Goal: Information Seeking & Learning: Learn about a topic

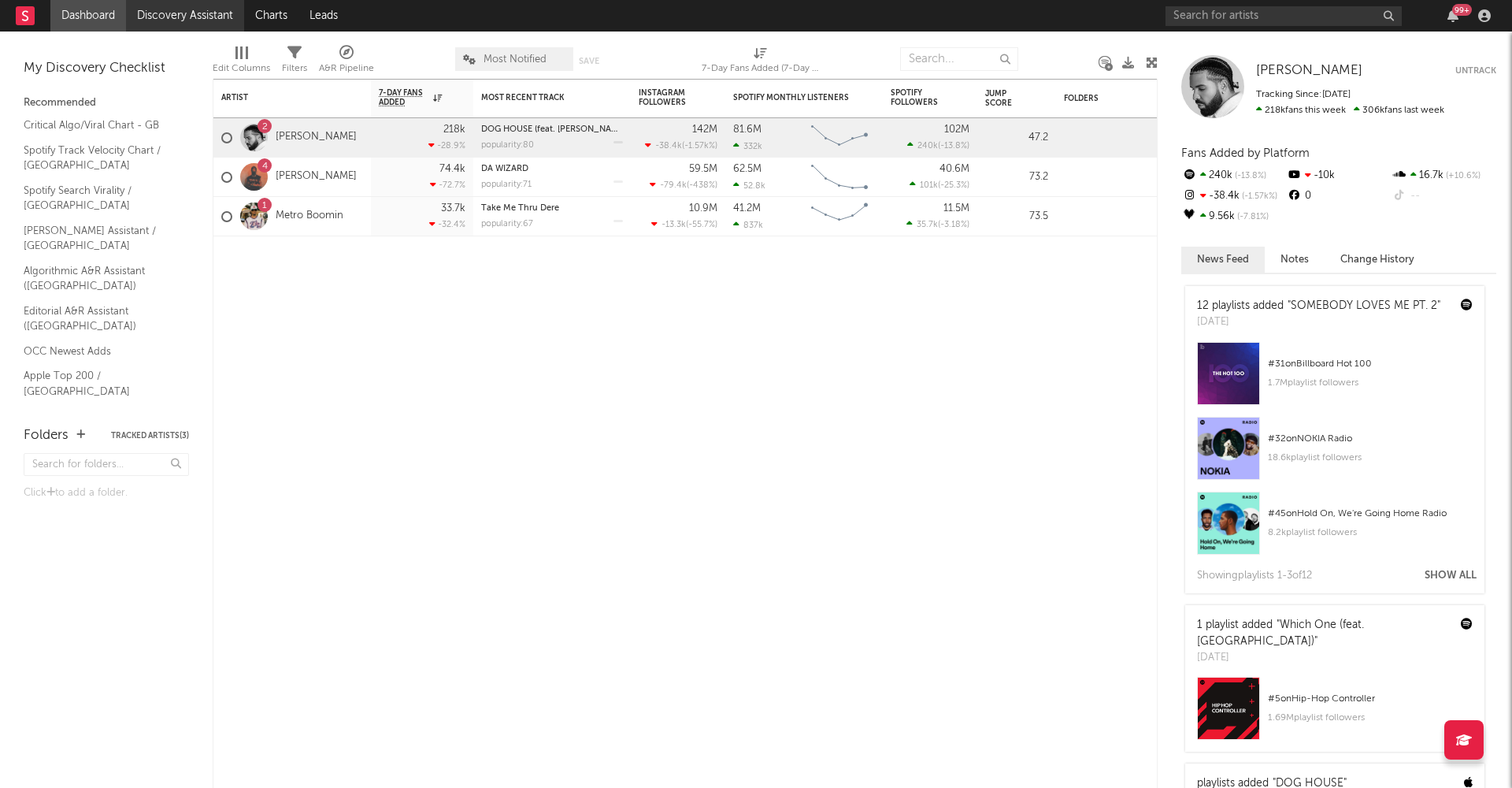
click at [216, 23] on link "Discovery Assistant" at bounding box center [185, 15] width 118 height 32
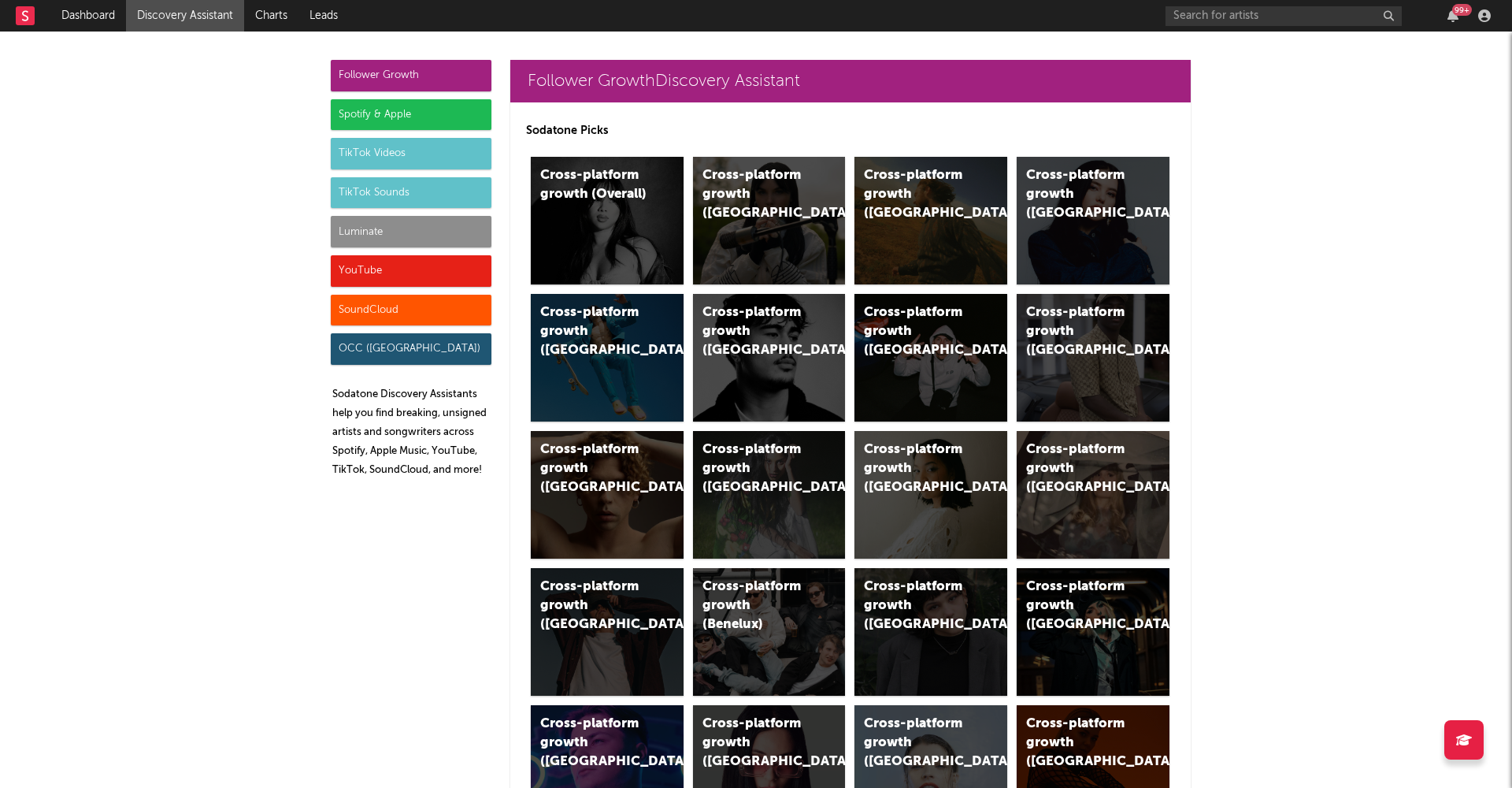
click at [400, 225] on div "Luminate" at bounding box center [411, 231] width 160 height 32
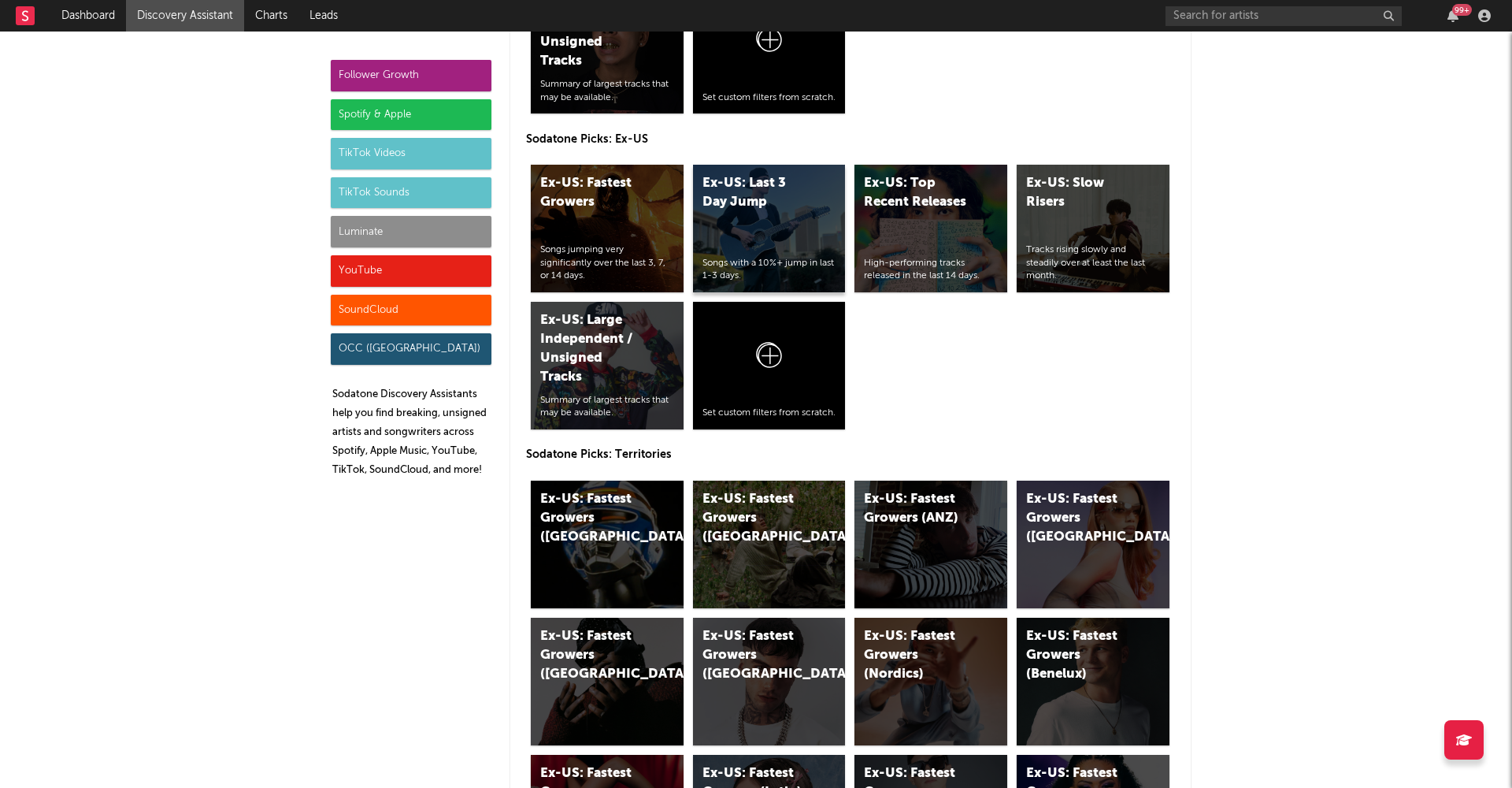
scroll to position [7375, 0]
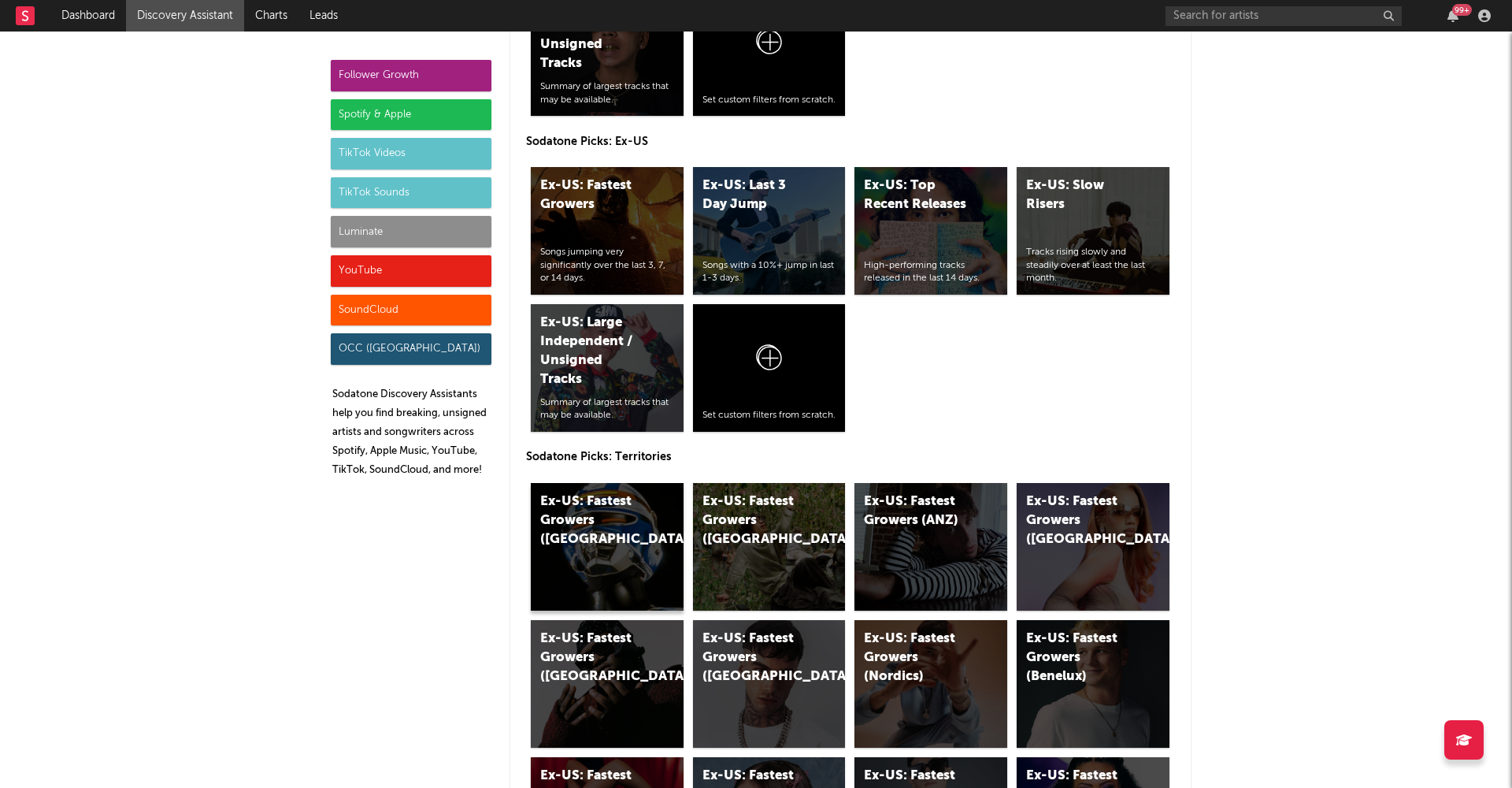
click at [615, 559] on div "Ex-US: Fastest Growers ([GEOGRAPHIC_DATA])" at bounding box center [607, 547] width 153 height 128
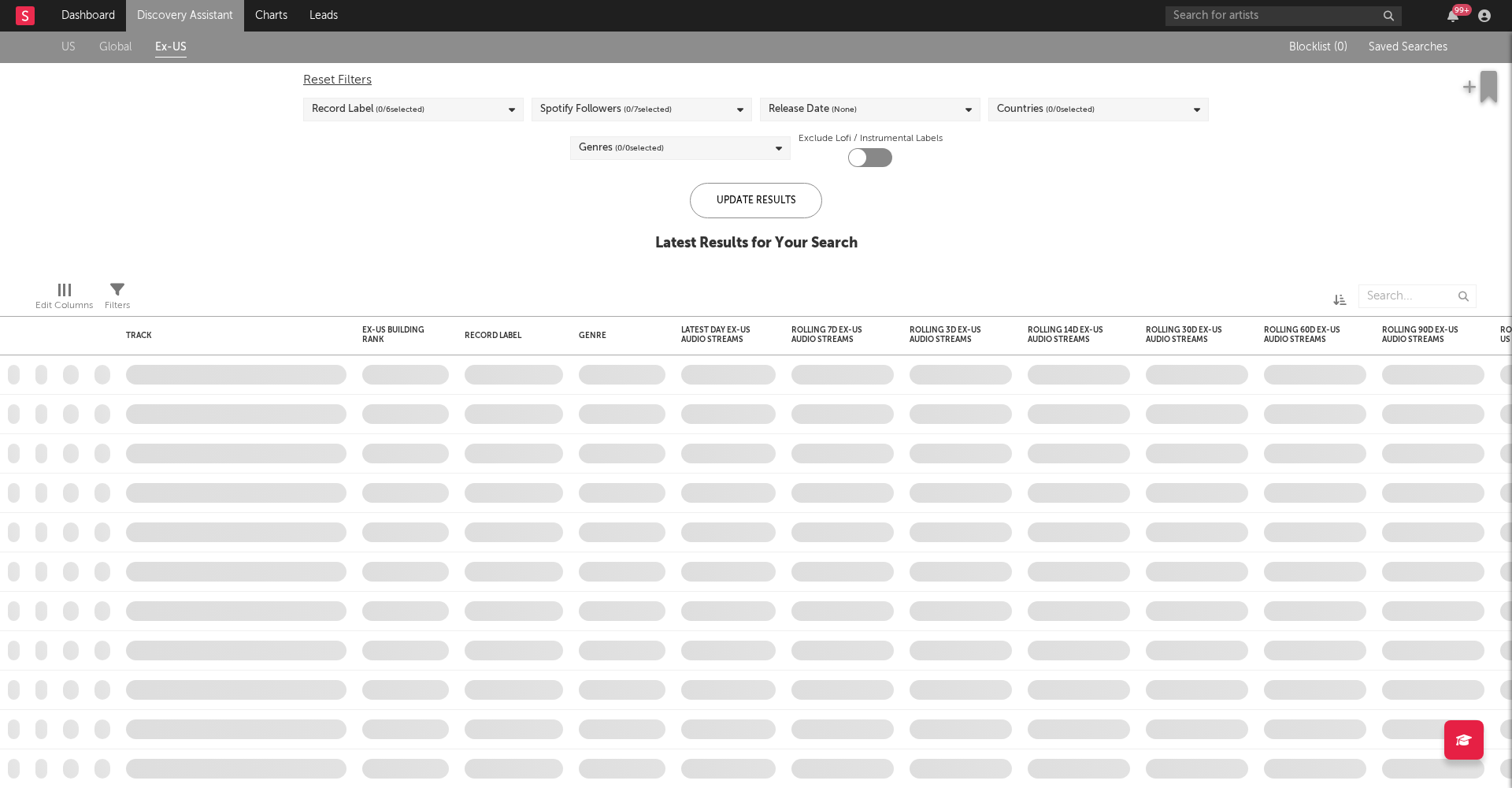
checkbox input "true"
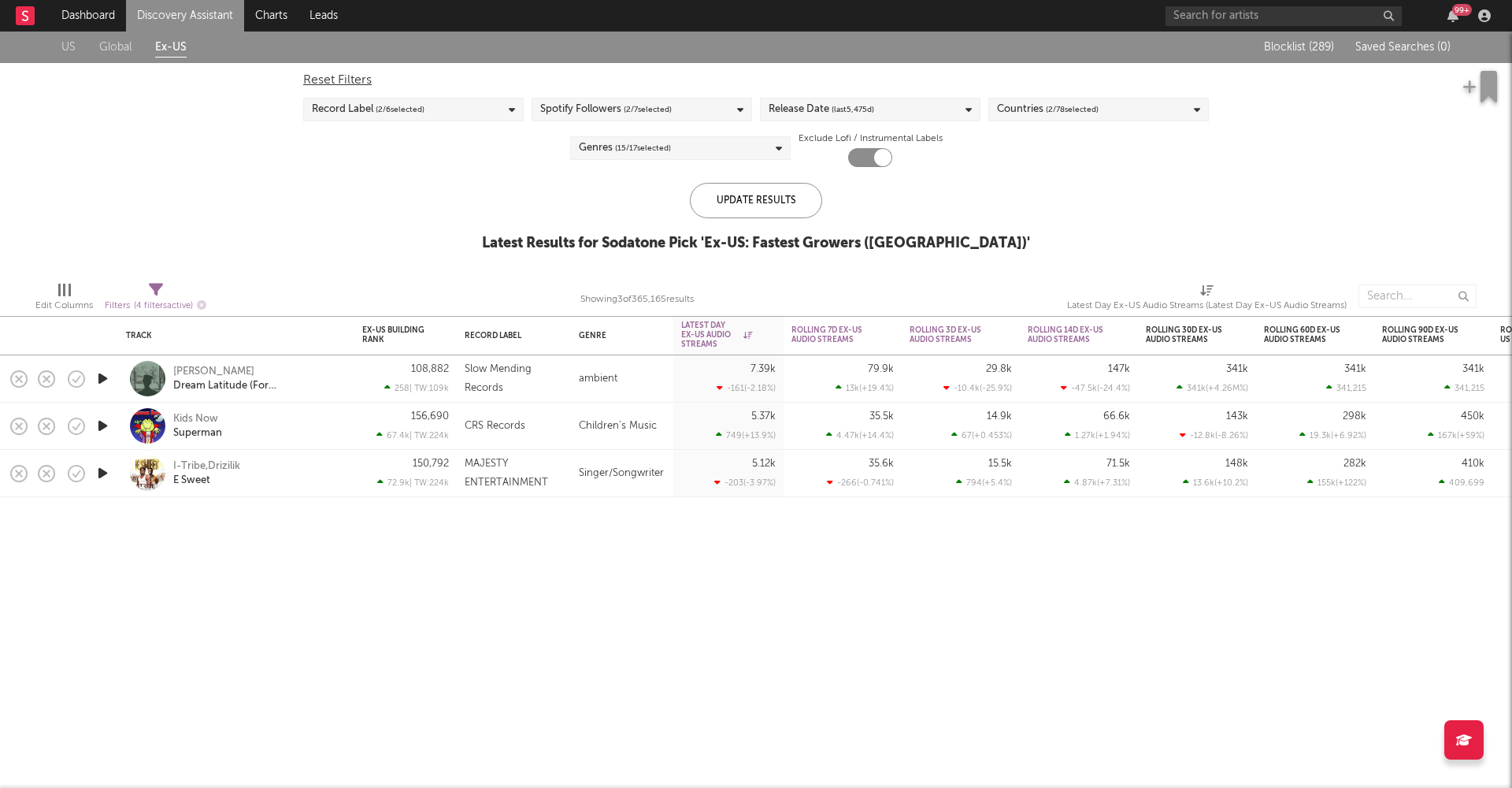
click at [187, 16] on link "Discovery Assistant" at bounding box center [185, 15] width 118 height 32
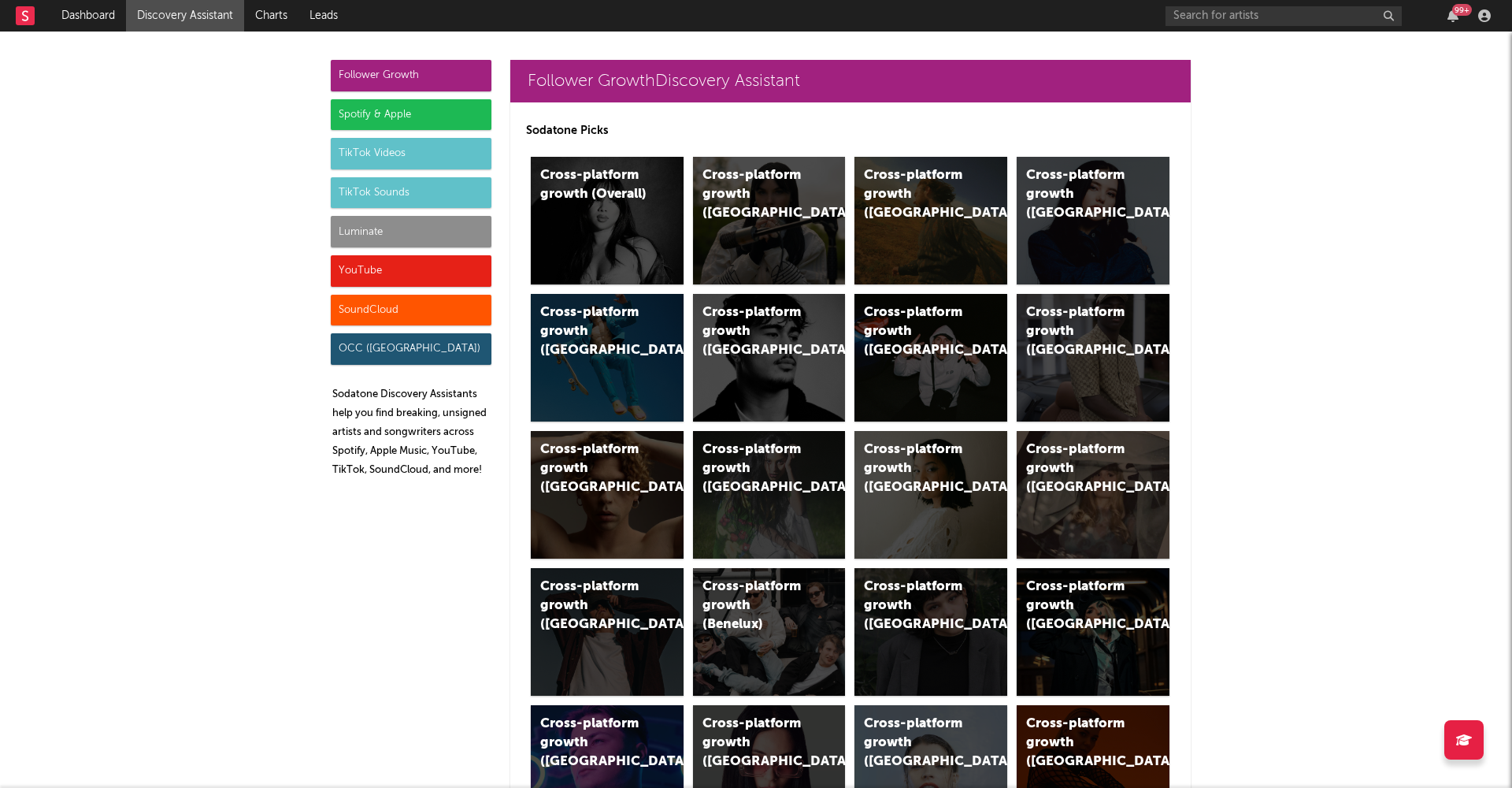
click at [376, 228] on div "Luminate" at bounding box center [411, 231] width 160 height 32
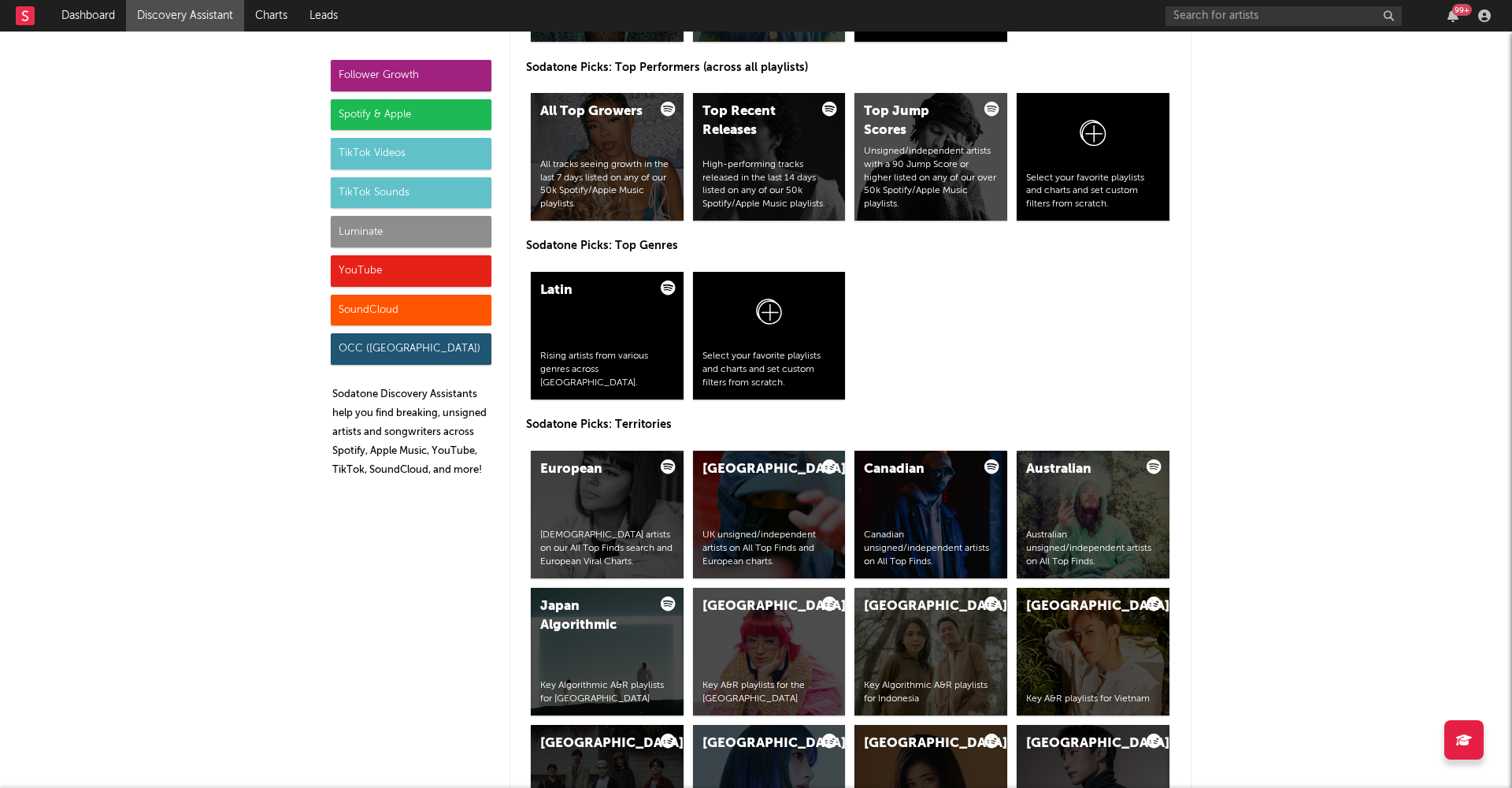
scroll to position [6750, 0]
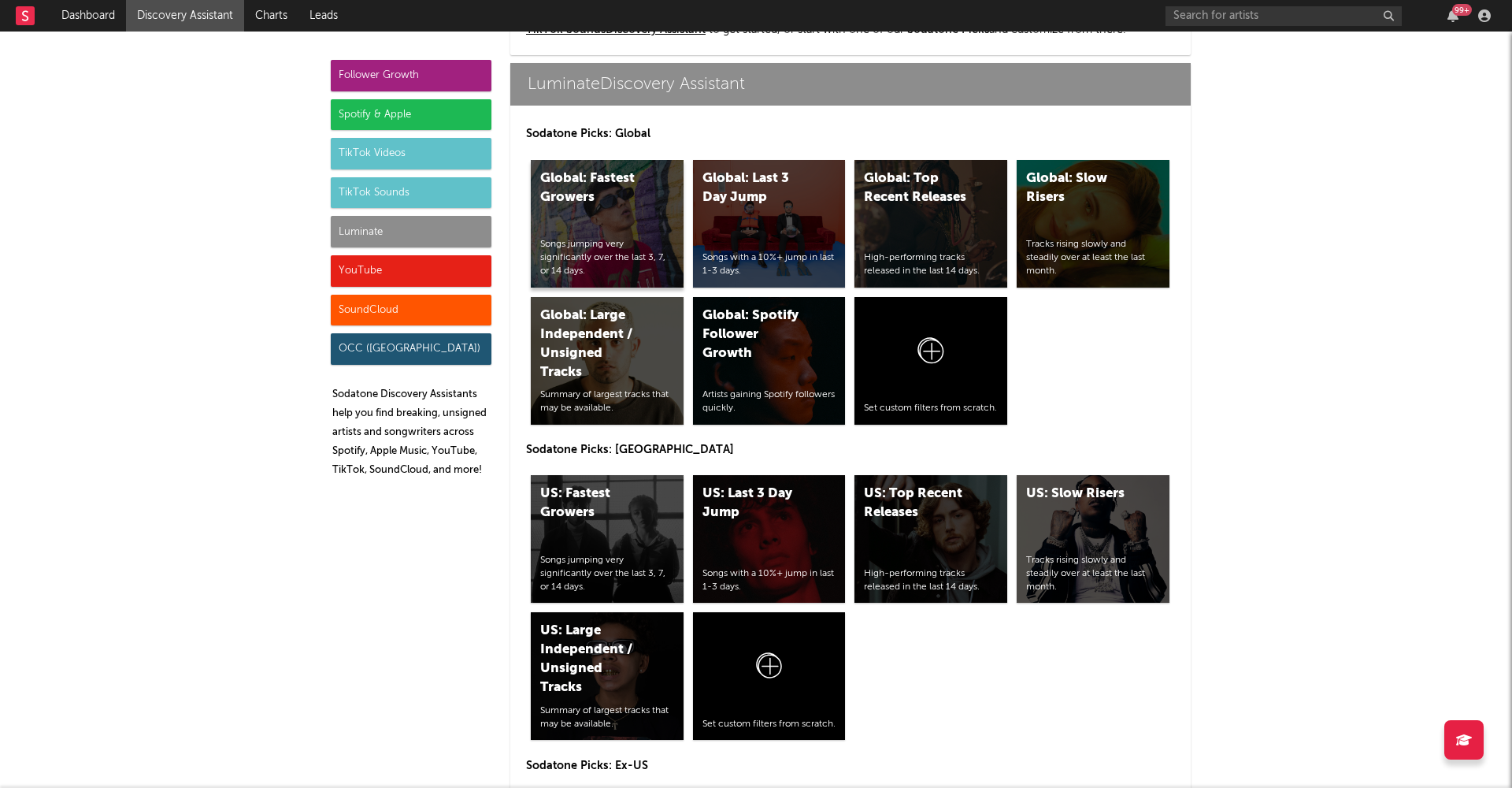
click at [609, 212] on div "Global: Fastest Growers Songs jumping very significantly over the last 3, 7, or…" at bounding box center [607, 224] width 153 height 128
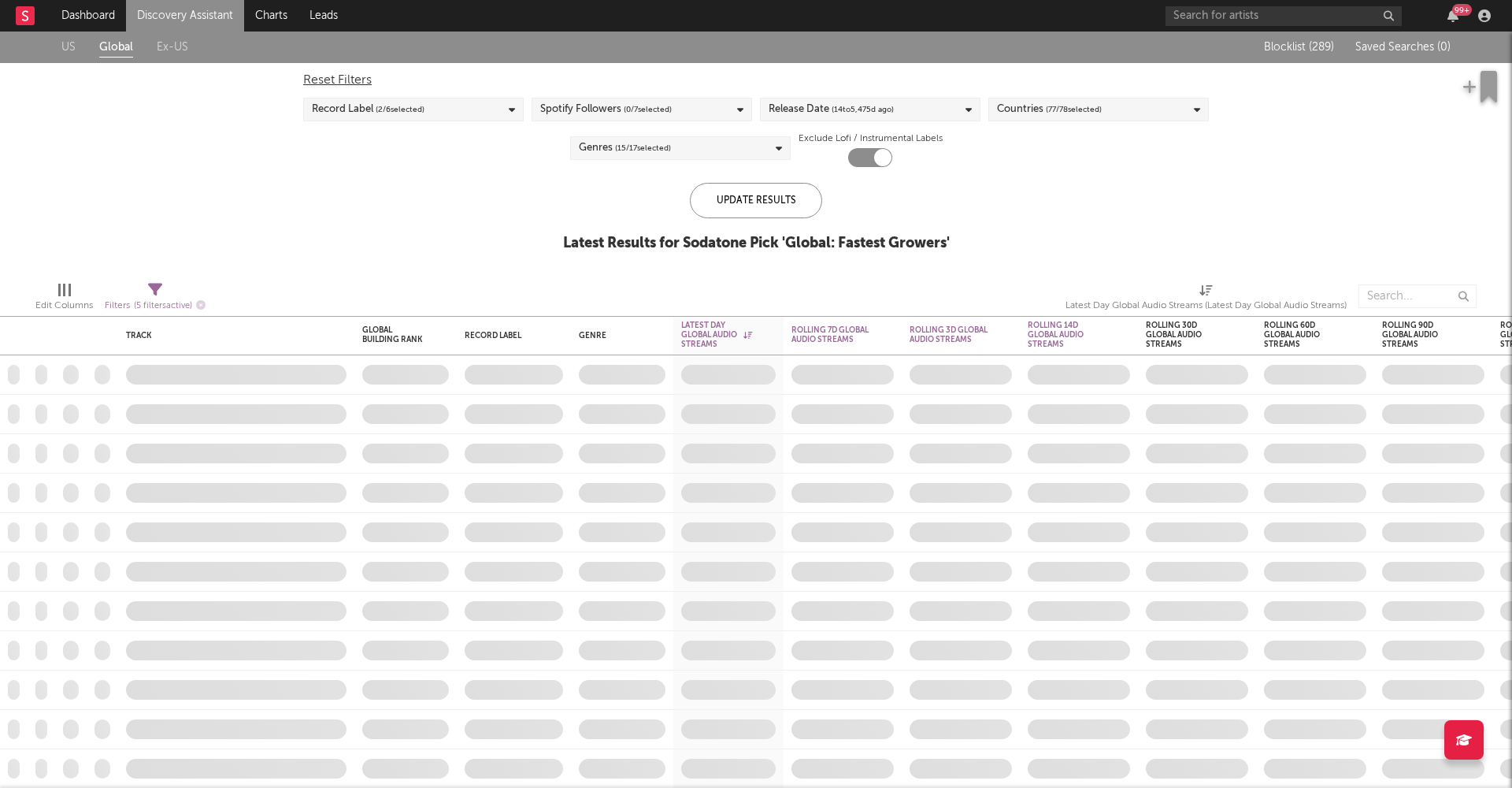
checkbox input "true"
click at [1107, 116] on div "Countries ( 77 / 78 selected)" at bounding box center [1098, 109] width 220 height 24
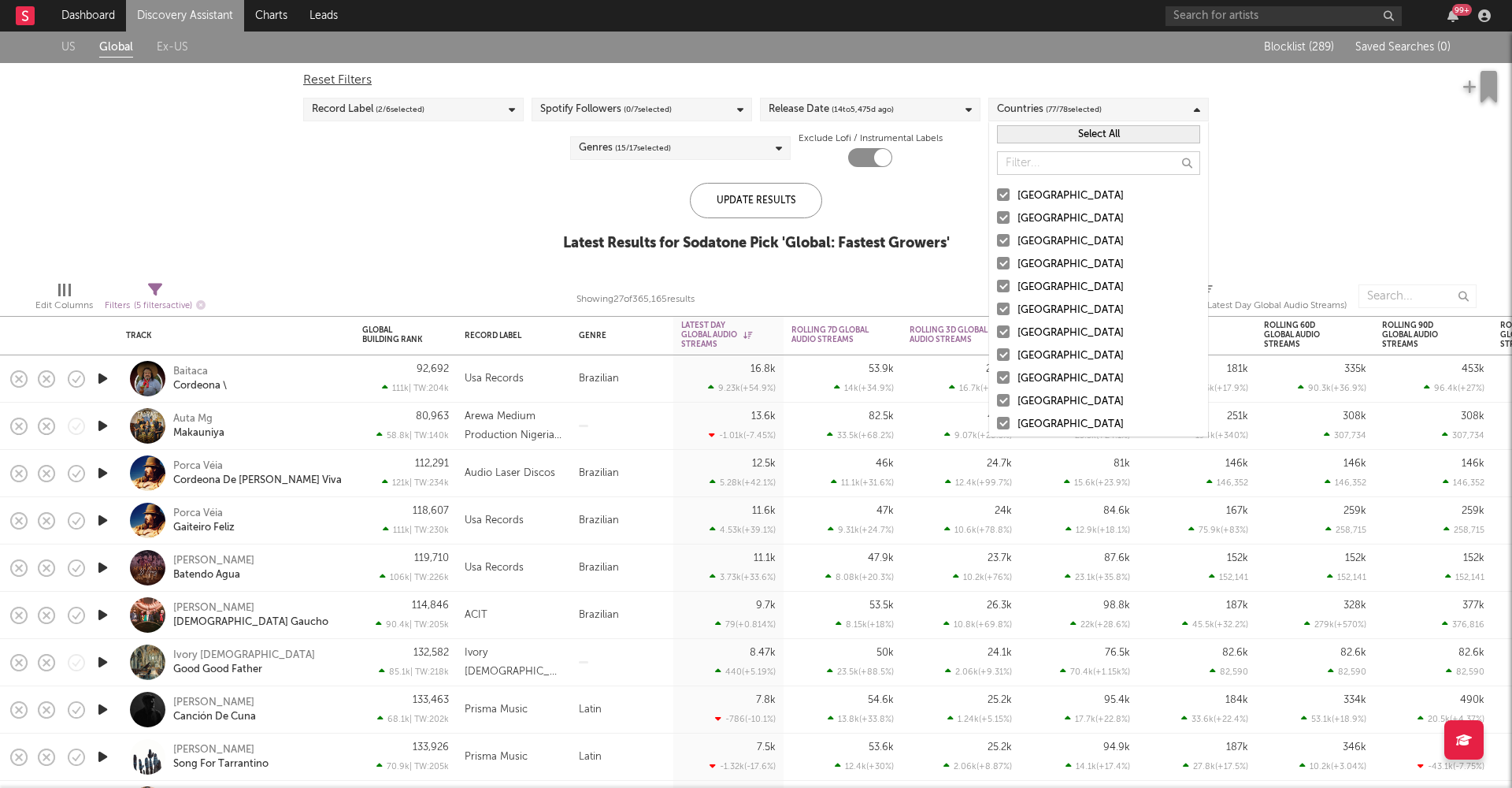
click at [1088, 138] on button "Select All" at bounding box center [1099, 134] width 203 height 18
click at [1088, 137] on button "Deselect All" at bounding box center [1099, 134] width 203 height 18
click at [1008, 189] on div at bounding box center [1003, 194] width 12 height 12
click at [998, 189] on input "[GEOGRAPHIC_DATA]" at bounding box center [998, 197] width 0 height 19
click at [1008, 220] on div at bounding box center [1003, 217] width 12 height 12
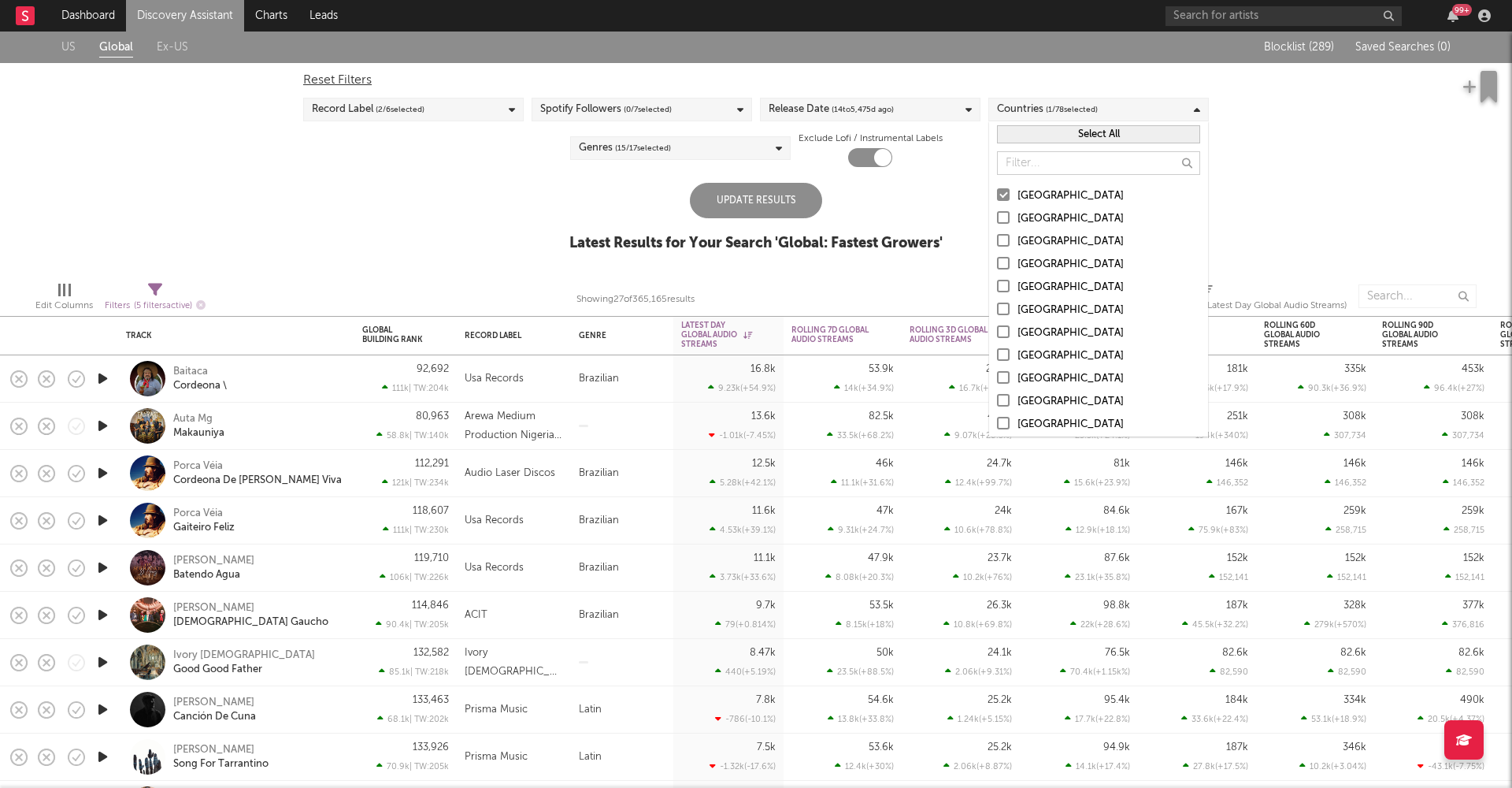
click at [998, 220] on input "[GEOGRAPHIC_DATA]" at bounding box center [998, 219] width 0 height 19
click at [1009, 239] on div at bounding box center [1003, 240] width 12 height 12
click at [998, 239] on input "[GEOGRAPHIC_DATA]" at bounding box center [998, 242] width 0 height 19
click at [1008, 259] on div at bounding box center [1003, 263] width 12 height 12
click at [998, 259] on input "[GEOGRAPHIC_DATA]" at bounding box center [998, 265] width 0 height 19
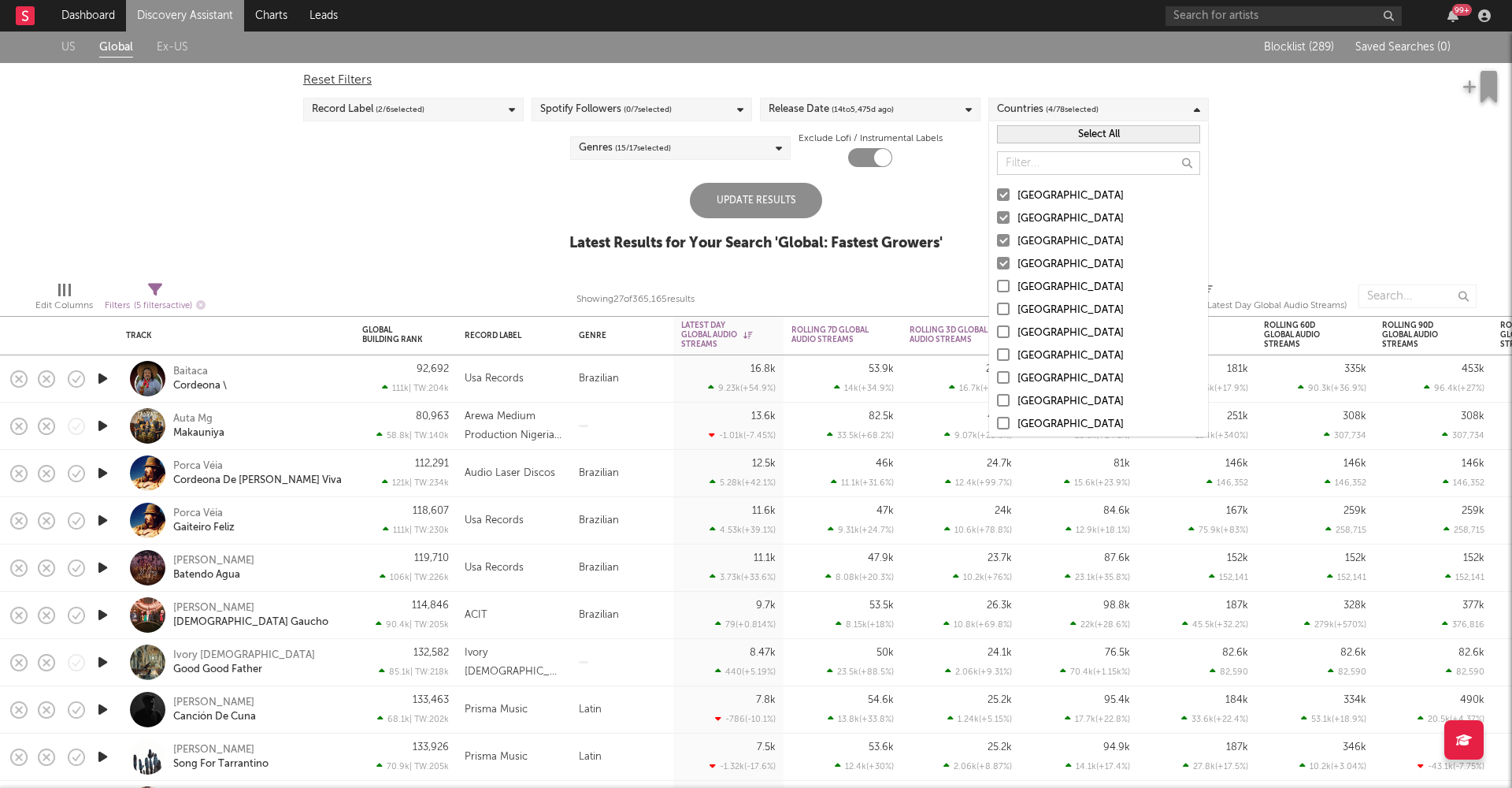
click at [790, 199] on div "Update Results" at bounding box center [756, 200] width 133 height 35
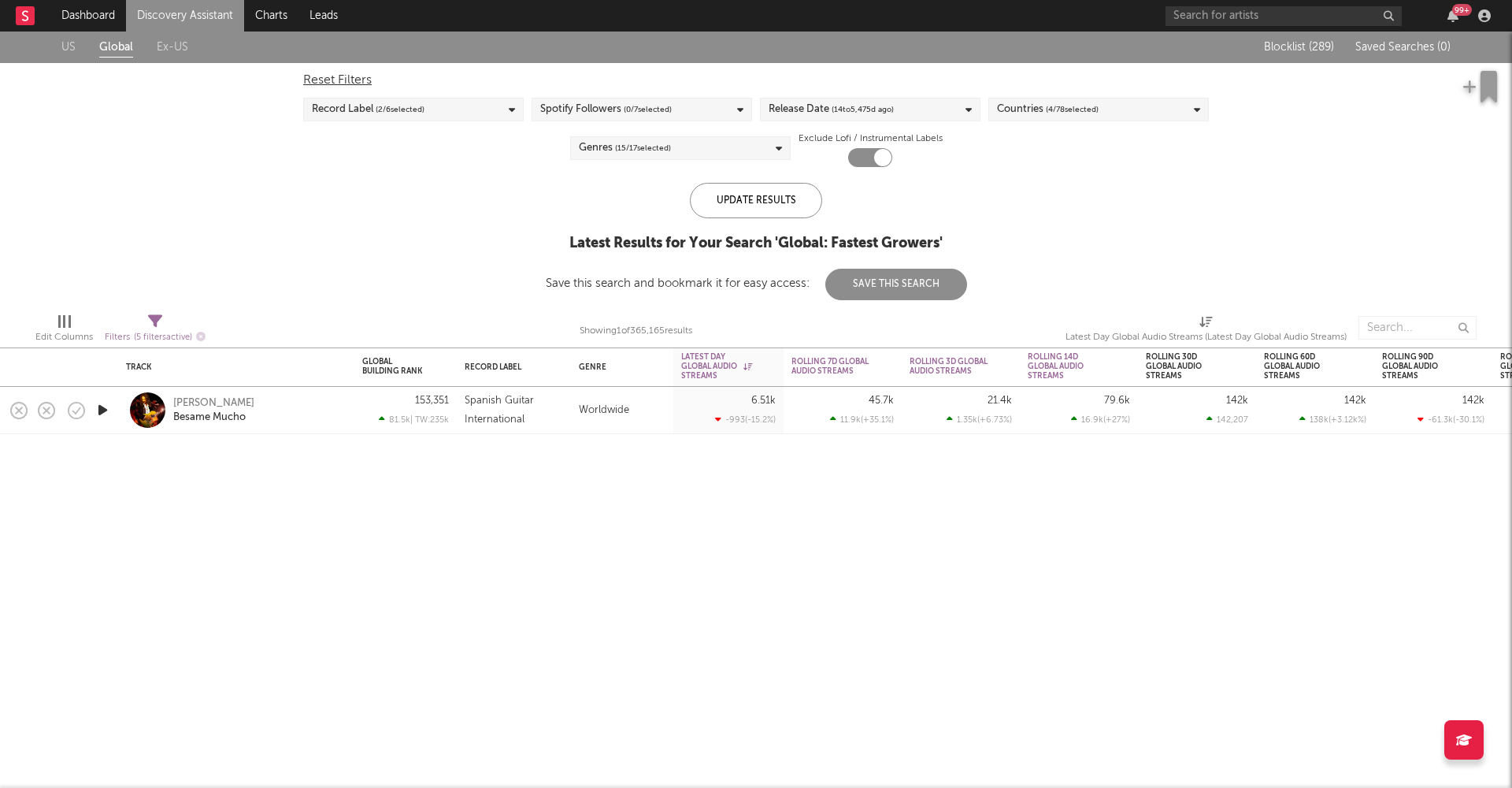
click at [219, 23] on link "Discovery Assistant" at bounding box center [185, 15] width 118 height 32
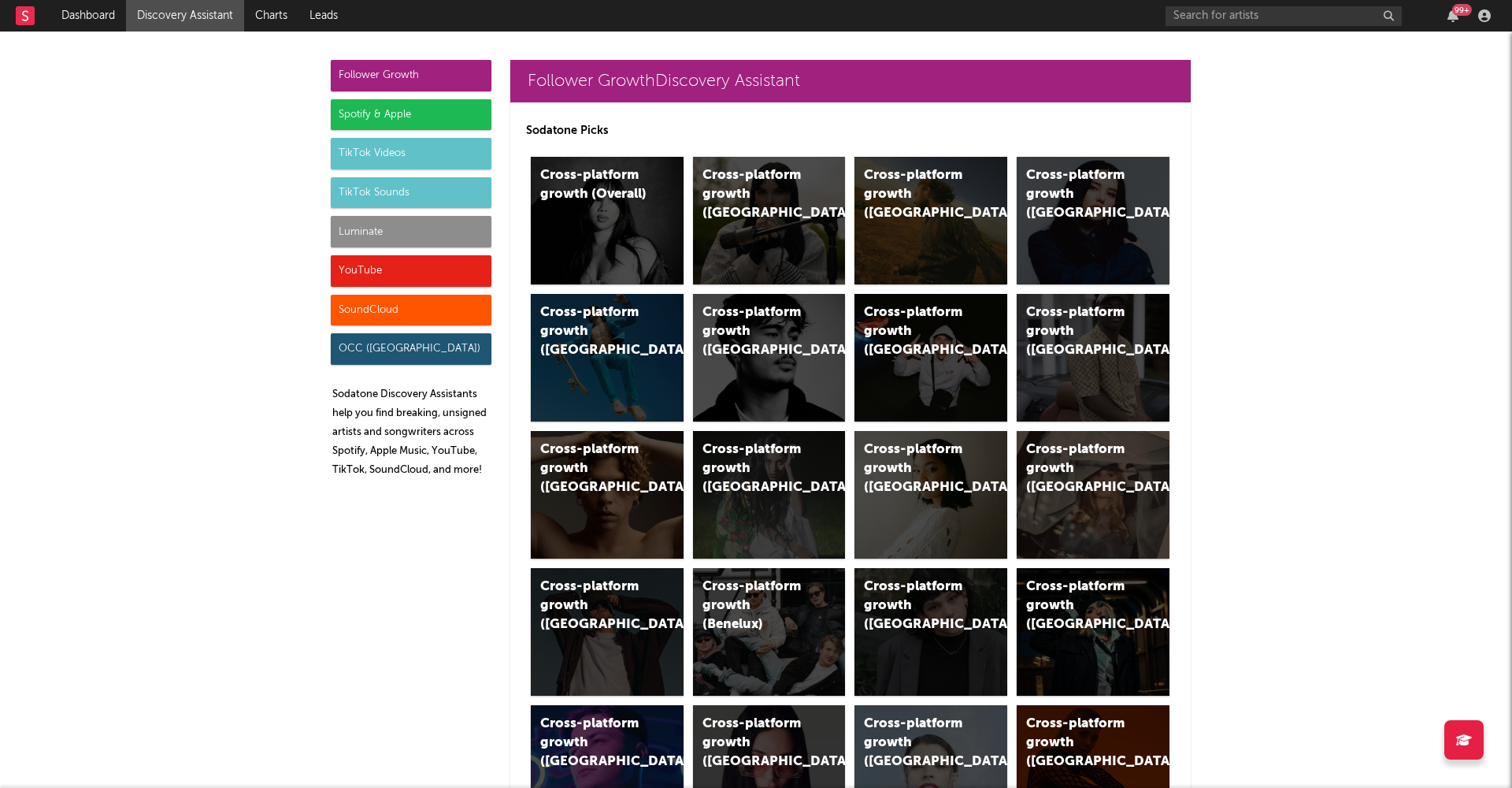
click at [399, 102] on div "Spotify & Apple" at bounding box center [411, 115] width 160 height 32
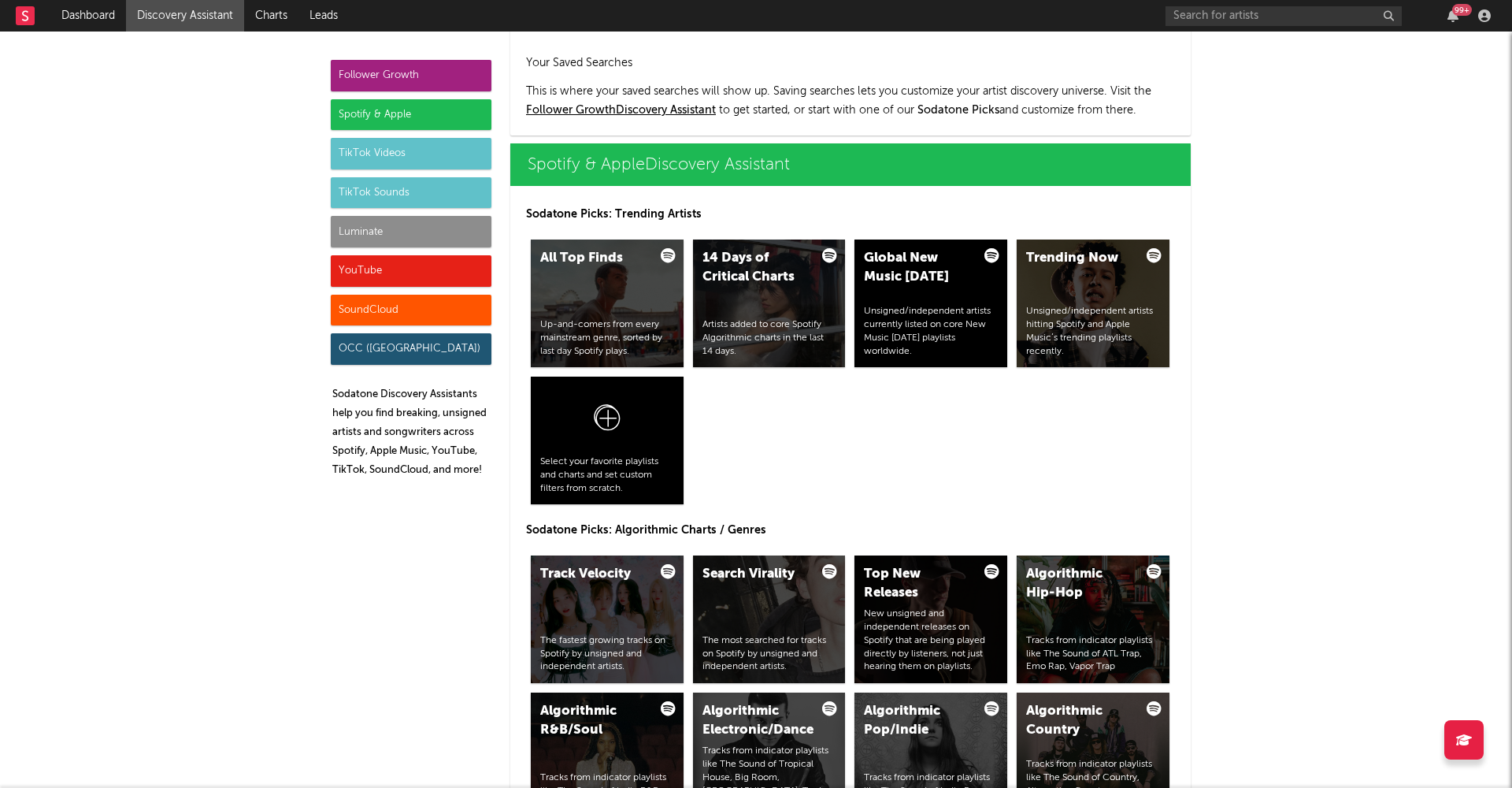
scroll to position [1575, 0]
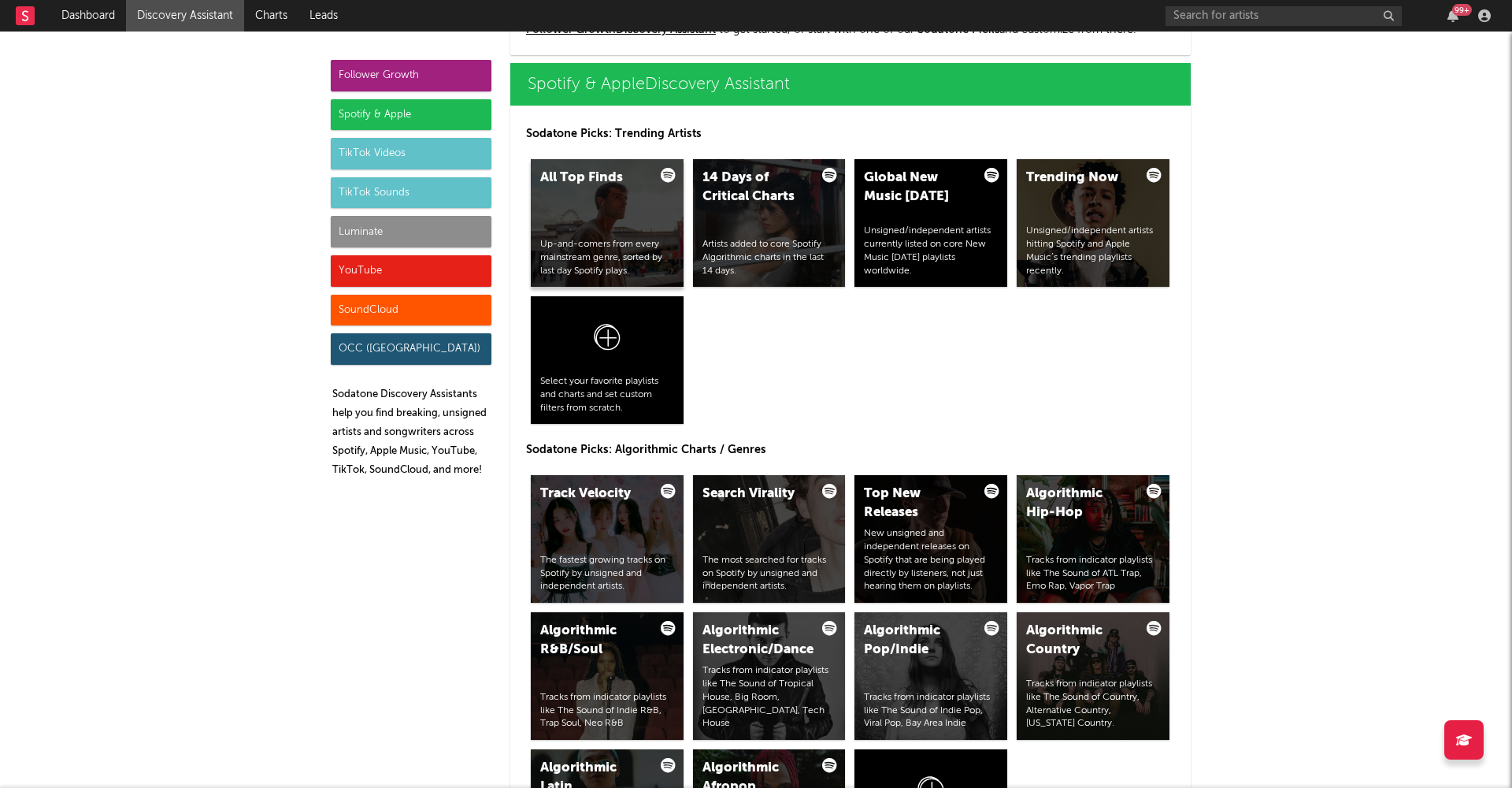
click at [616, 227] on div "All Top Finds Up-and-comers from every mainstream genre, sorted by last day Spo…" at bounding box center [607, 224] width 153 height 128
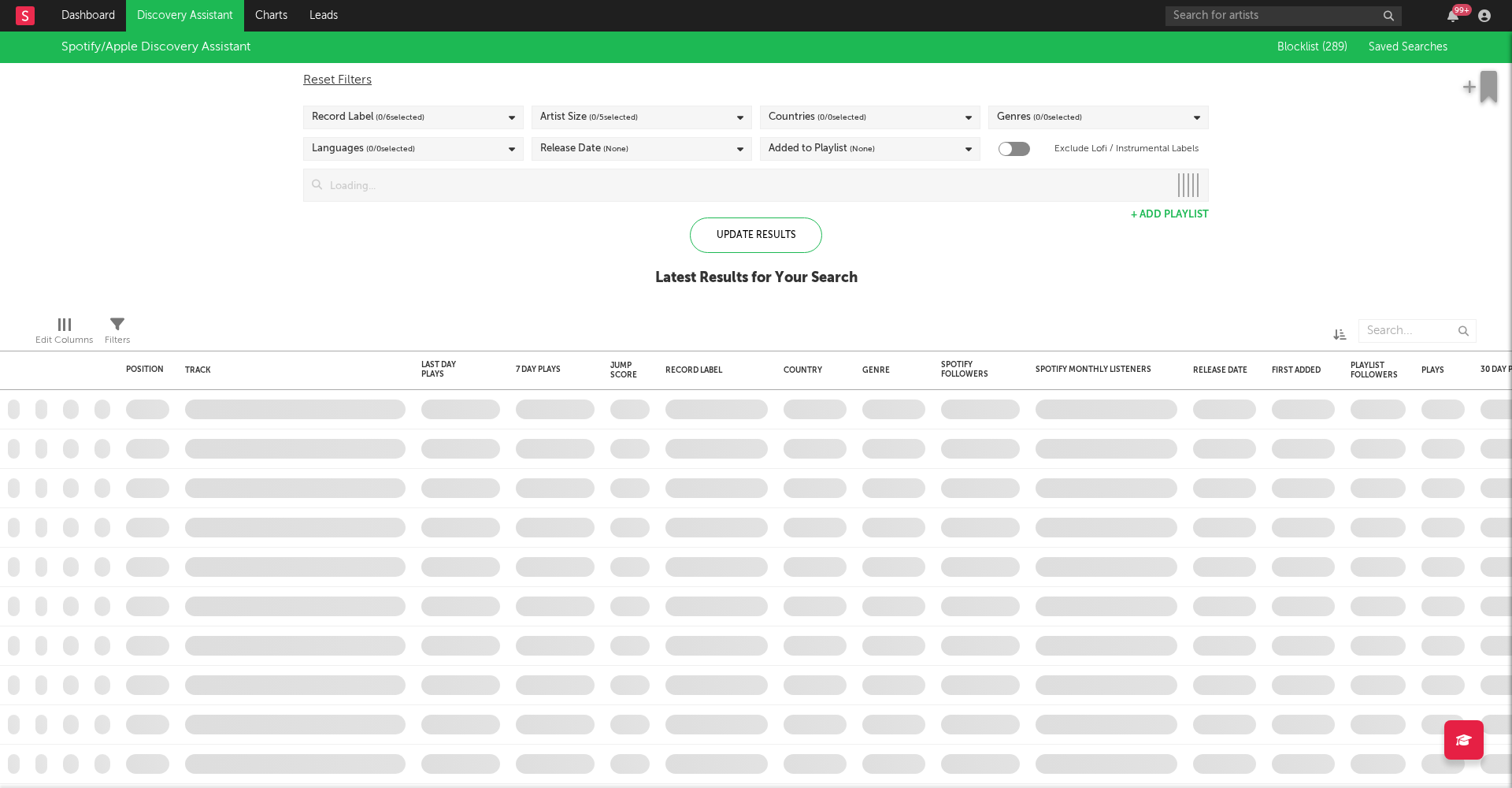
checkbox input "true"
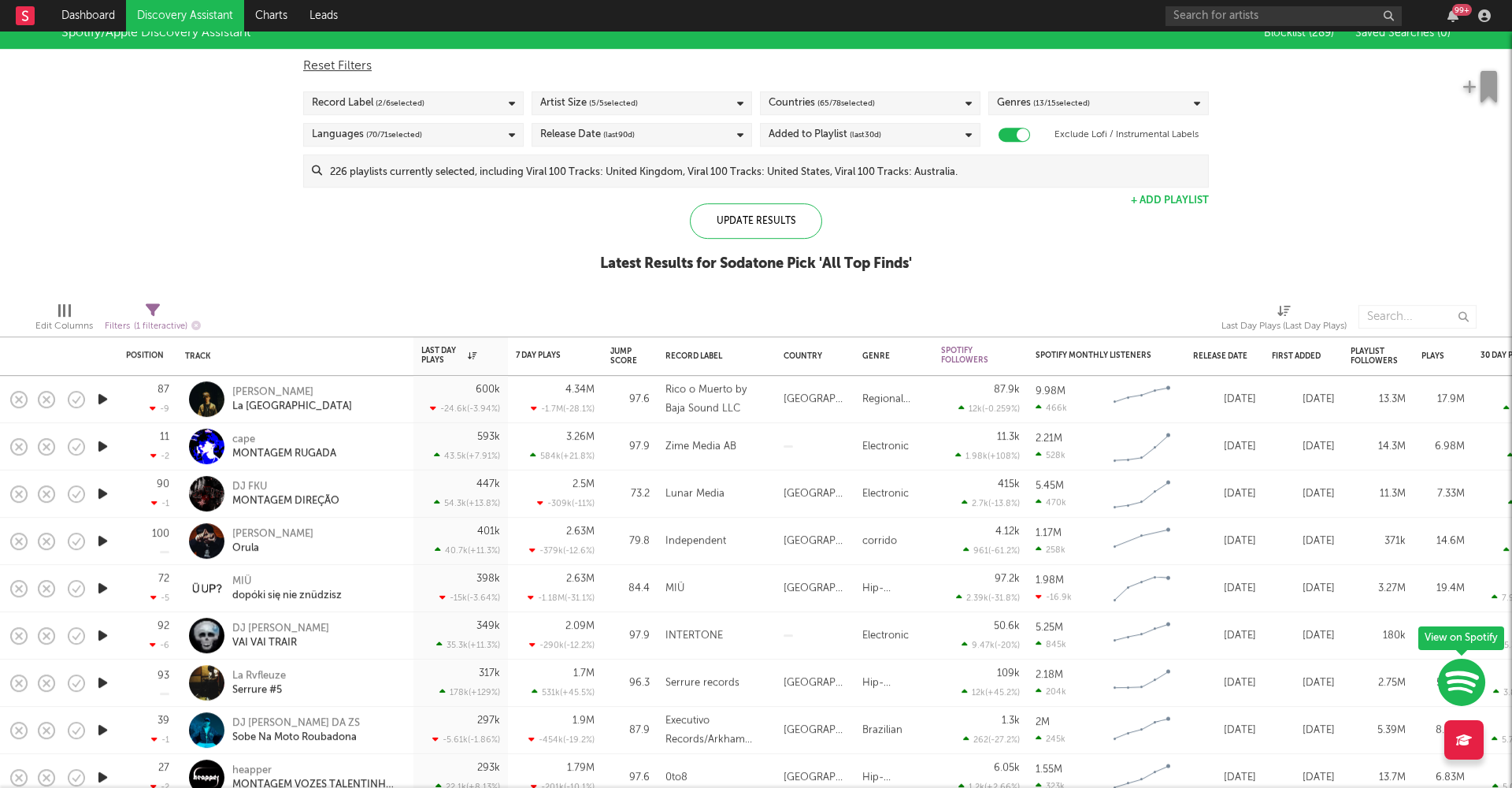
click at [882, 111] on div "Countries ( 65 / 78 selected)" at bounding box center [870, 103] width 220 height 24
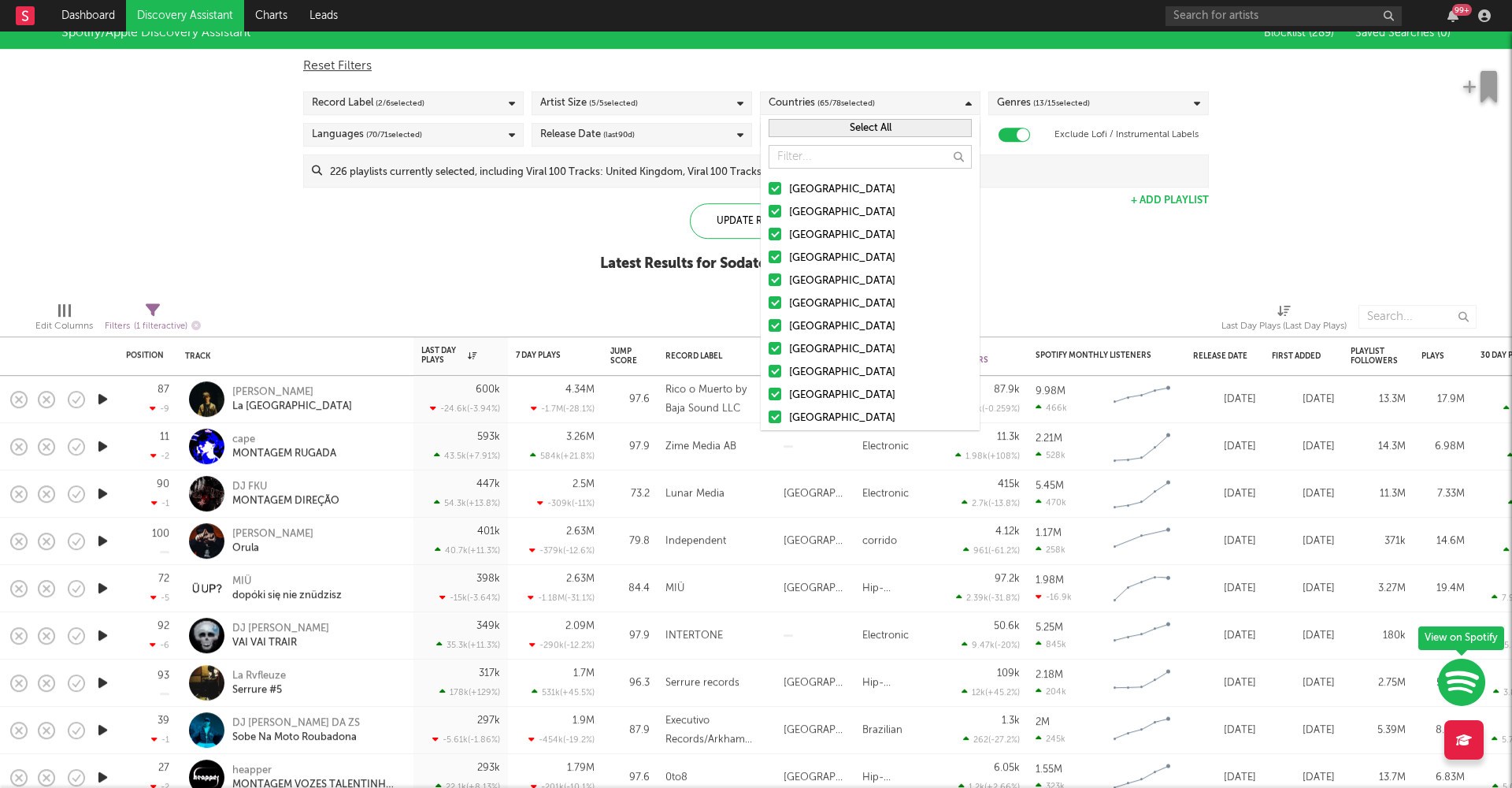
click at [887, 125] on button "Select All" at bounding box center [870, 128] width 203 height 18
click at [887, 126] on button "Deselect All" at bounding box center [870, 128] width 203 height 18
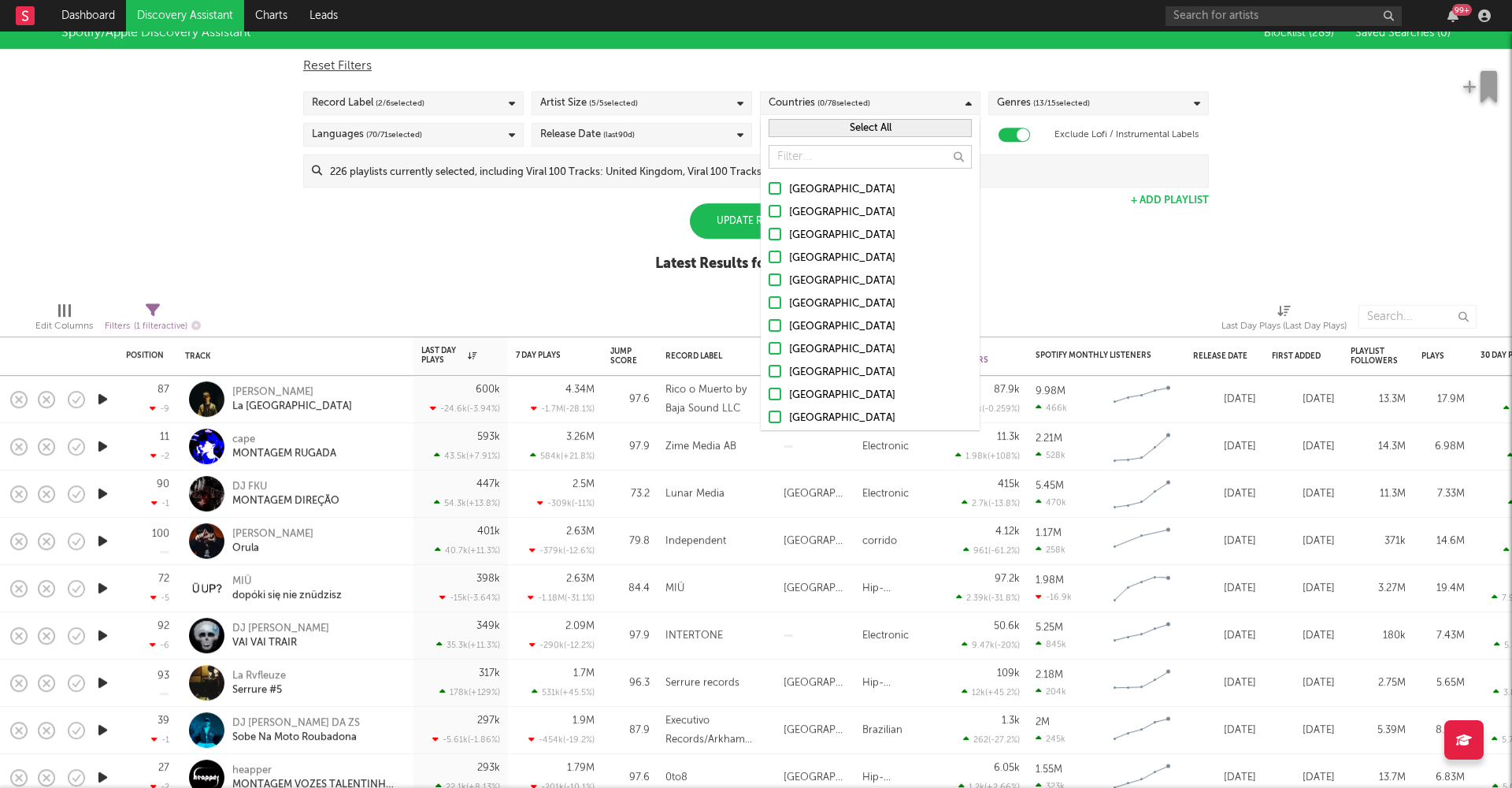
click at [774, 194] on div at bounding box center [774, 188] width 12 height 12
click at [768, 194] on input "[GEOGRAPHIC_DATA]" at bounding box center [768, 190] width 0 height 19
click at [782, 219] on label "[GEOGRAPHIC_DATA]" at bounding box center [870, 213] width 203 height 19
click at [768, 219] on input "[GEOGRAPHIC_DATA]" at bounding box center [768, 213] width 0 height 19
click at [786, 236] on label "[GEOGRAPHIC_DATA]" at bounding box center [870, 236] width 203 height 19
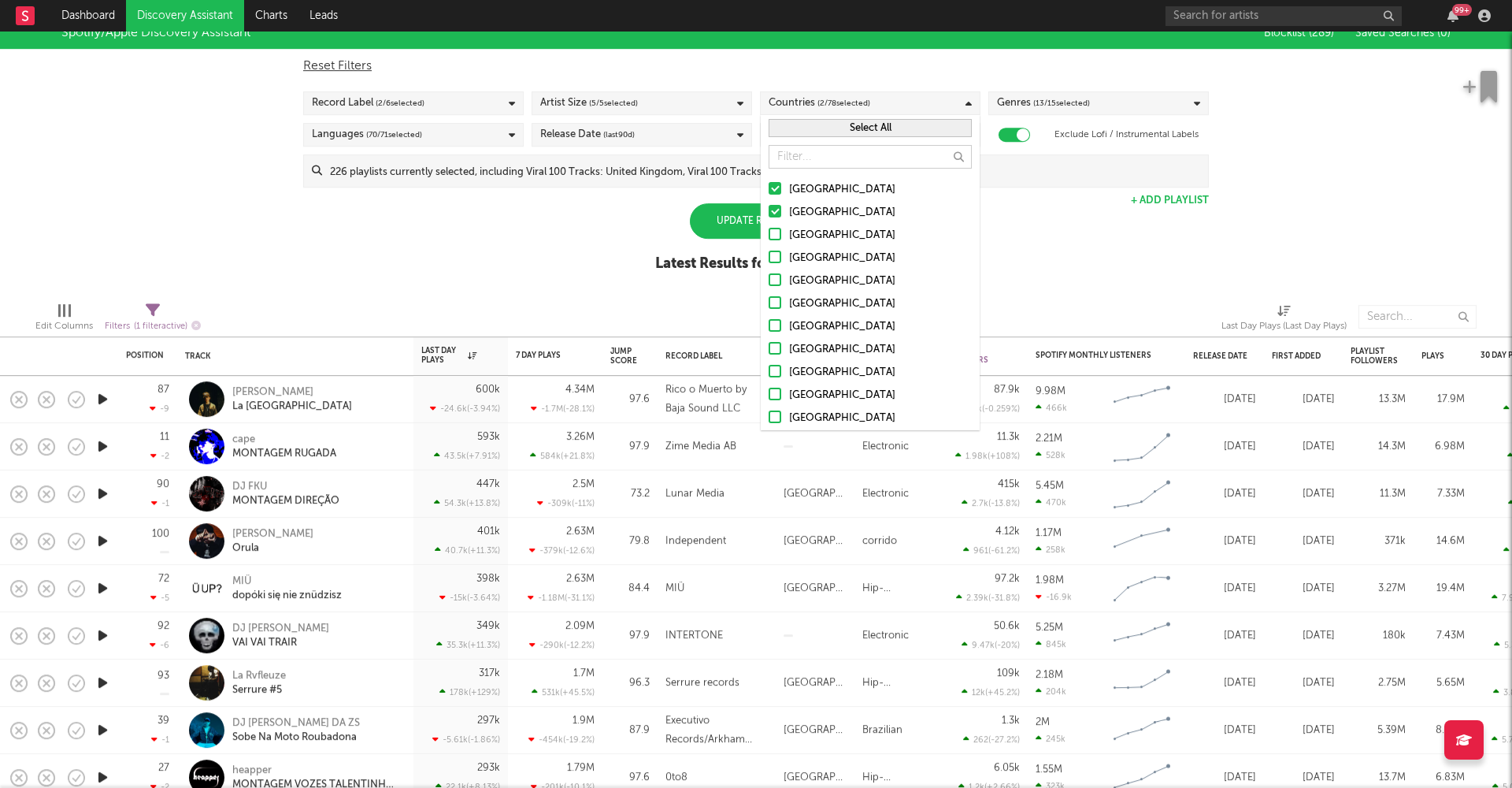
click at [768, 236] on input "[GEOGRAPHIC_DATA]" at bounding box center [768, 236] width 0 height 19
click at [782, 254] on label "[GEOGRAPHIC_DATA]" at bounding box center [870, 259] width 203 height 19
click at [768, 254] on input "[GEOGRAPHIC_DATA]" at bounding box center [768, 259] width 0 height 19
click at [777, 281] on div at bounding box center [774, 279] width 12 height 12
click at [768, 281] on input "[GEOGRAPHIC_DATA]" at bounding box center [768, 282] width 0 height 19
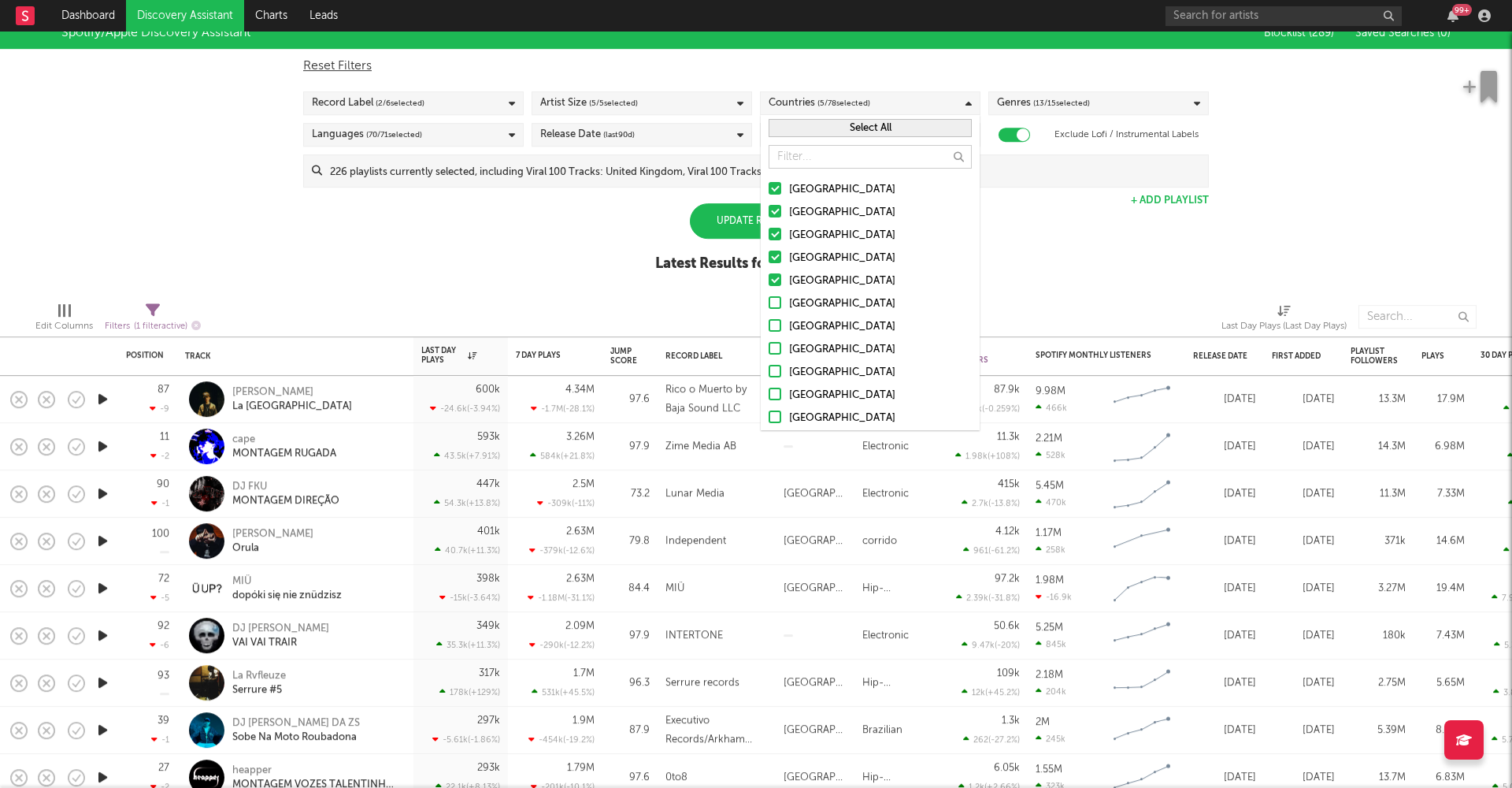
click at [721, 215] on div "Update Results" at bounding box center [756, 221] width 133 height 35
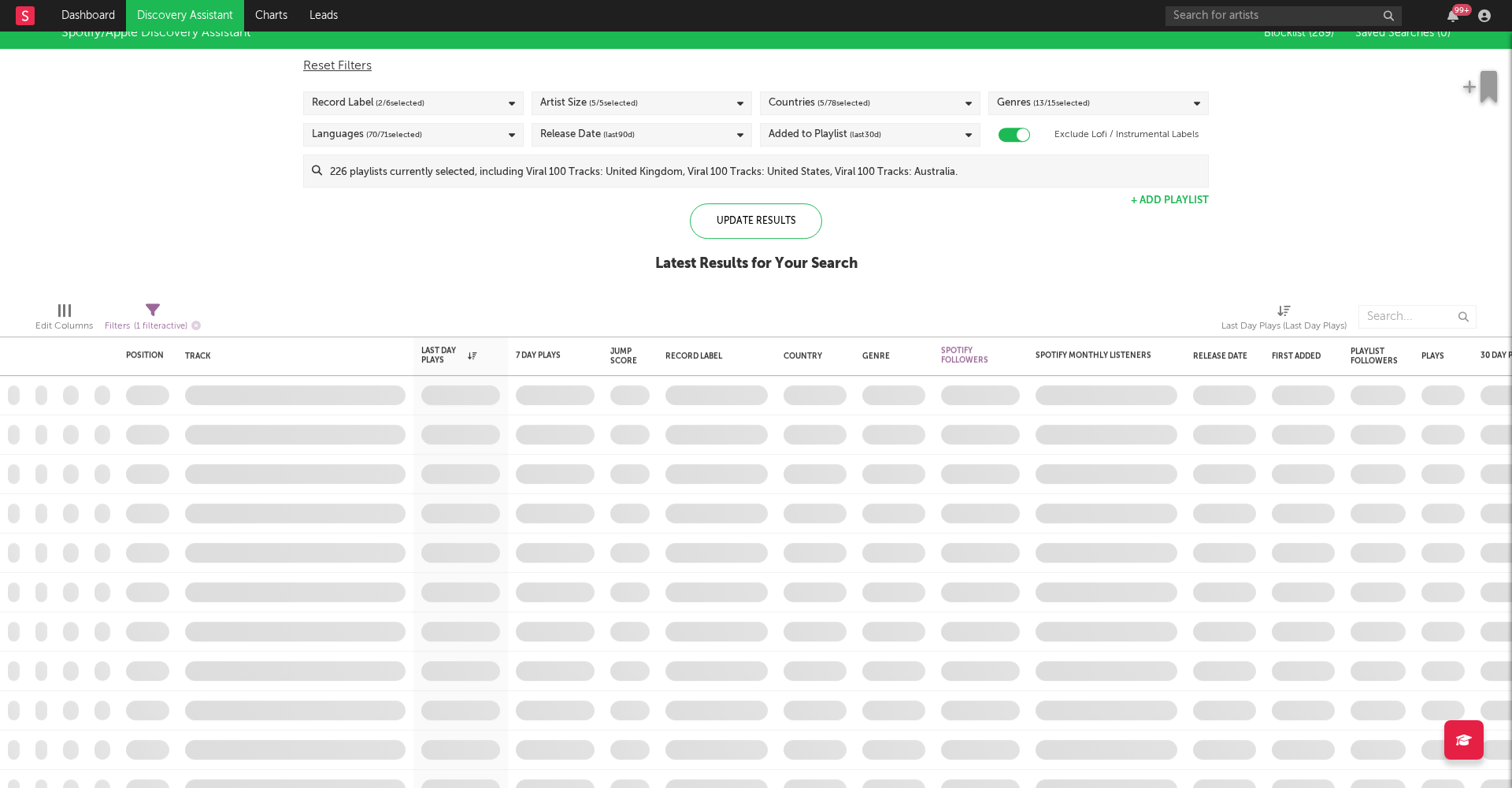
click at [353, 276] on div "Spotify/Apple Discovery Assistant Blocklist ( 289 ) Saved Searches ( 0 ) Reset …" at bounding box center [756, 153] width 1512 height 272
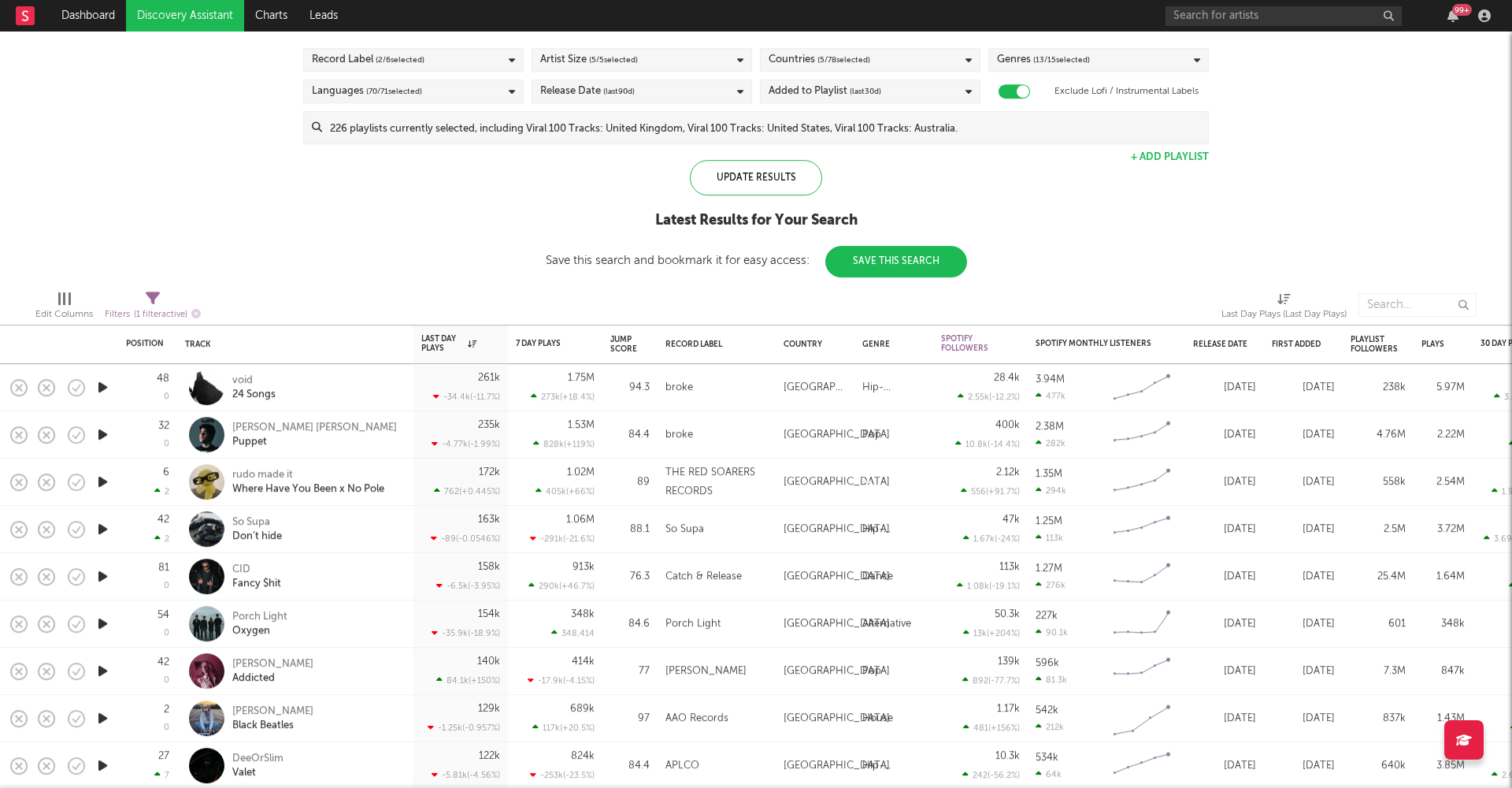
click at [103, 534] on icon "button" at bounding box center [102, 529] width 16 height 20
click at [102, 532] on icon "button" at bounding box center [102, 529] width 15 height 20
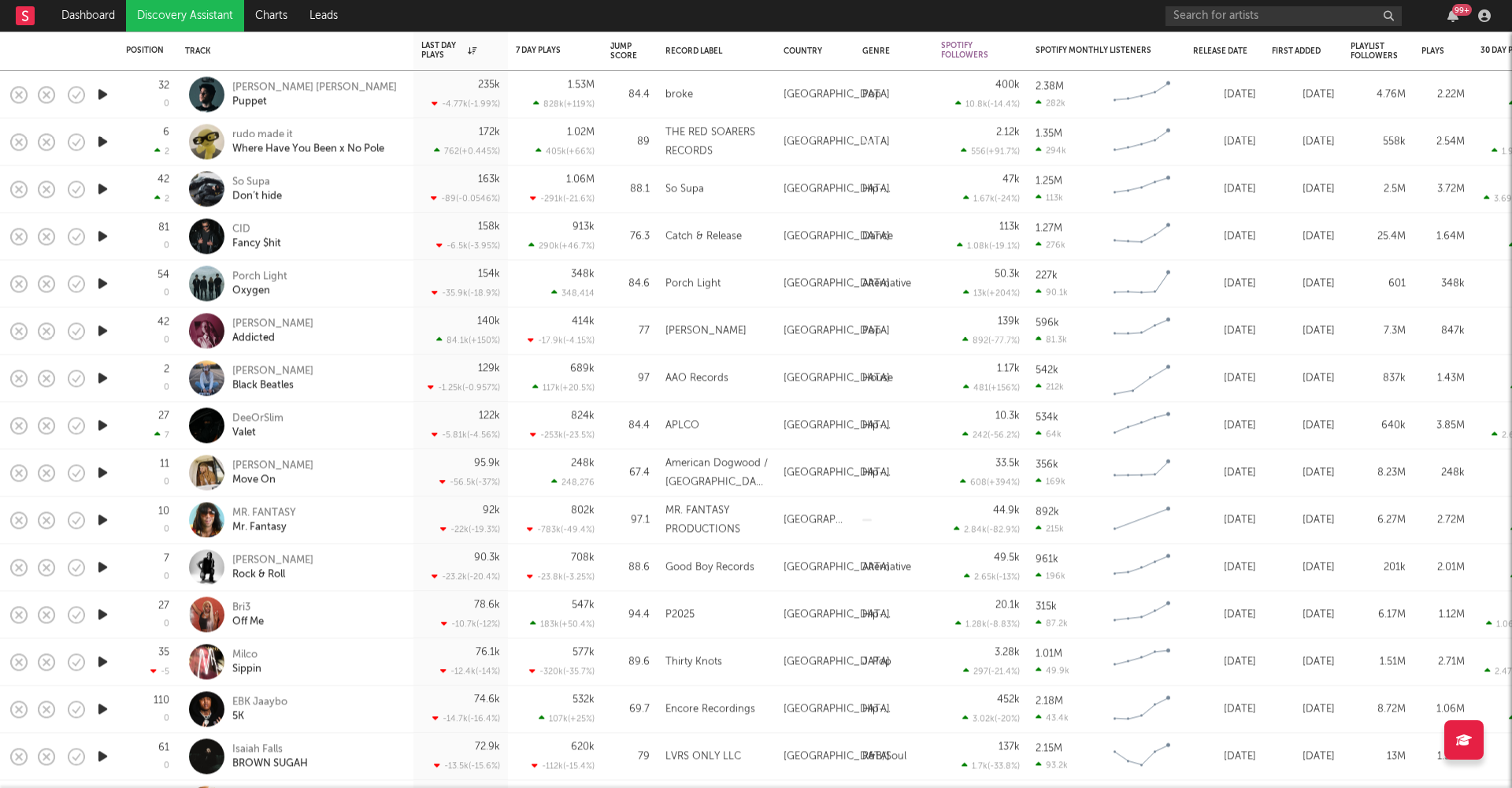
click at [99, 521] on icon "button" at bounding box center [102, 520] width 16 height 20
click at [100, 520] on icon "button" at bounding box center [102, 520] width 15 height 20
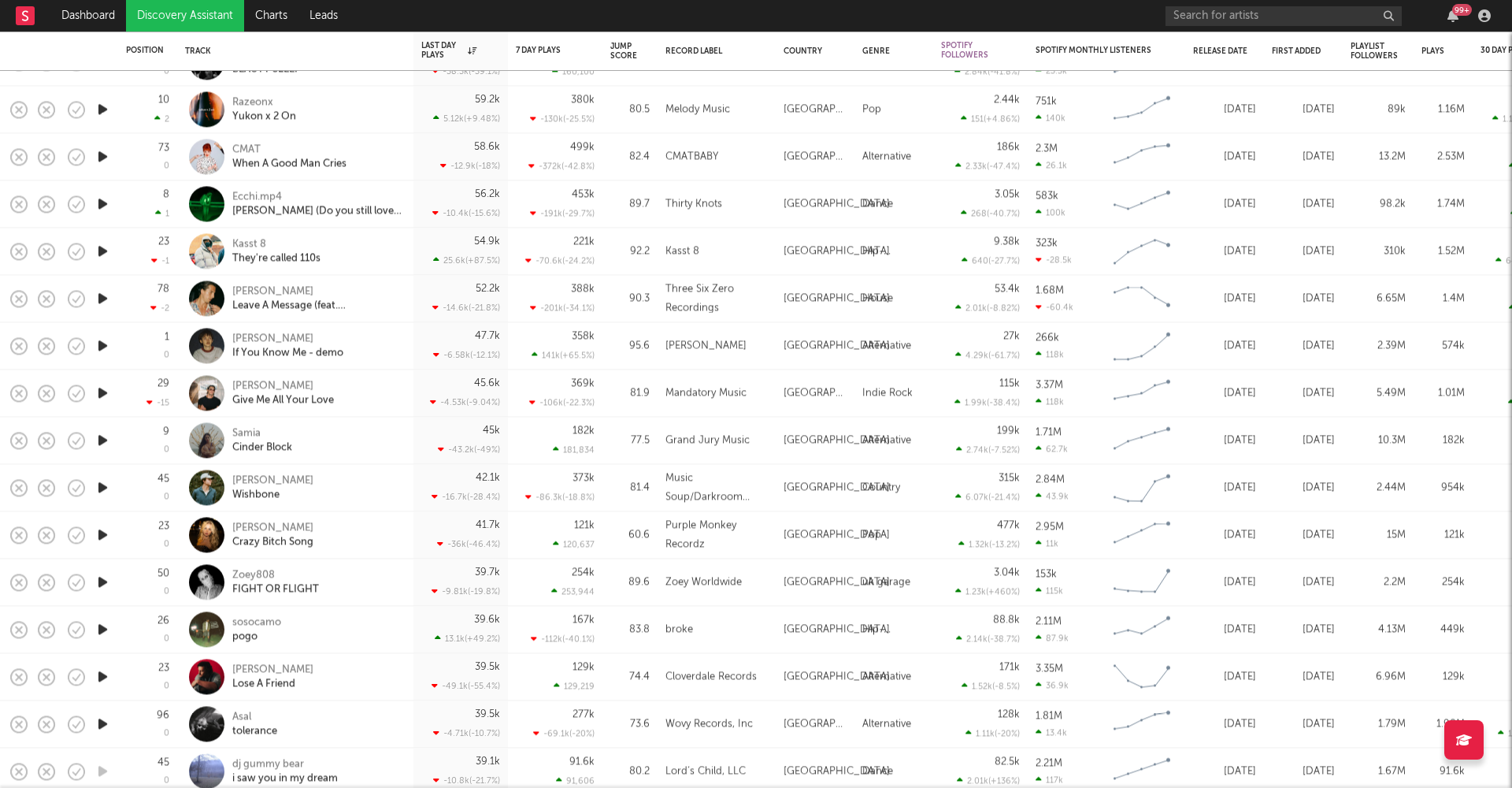
click at [101, 583] on icon "button" at bounding box center [102, 582] width 16 height 20
click at [718, 770] on div at bounding box center [756, 769] width 197 height 4
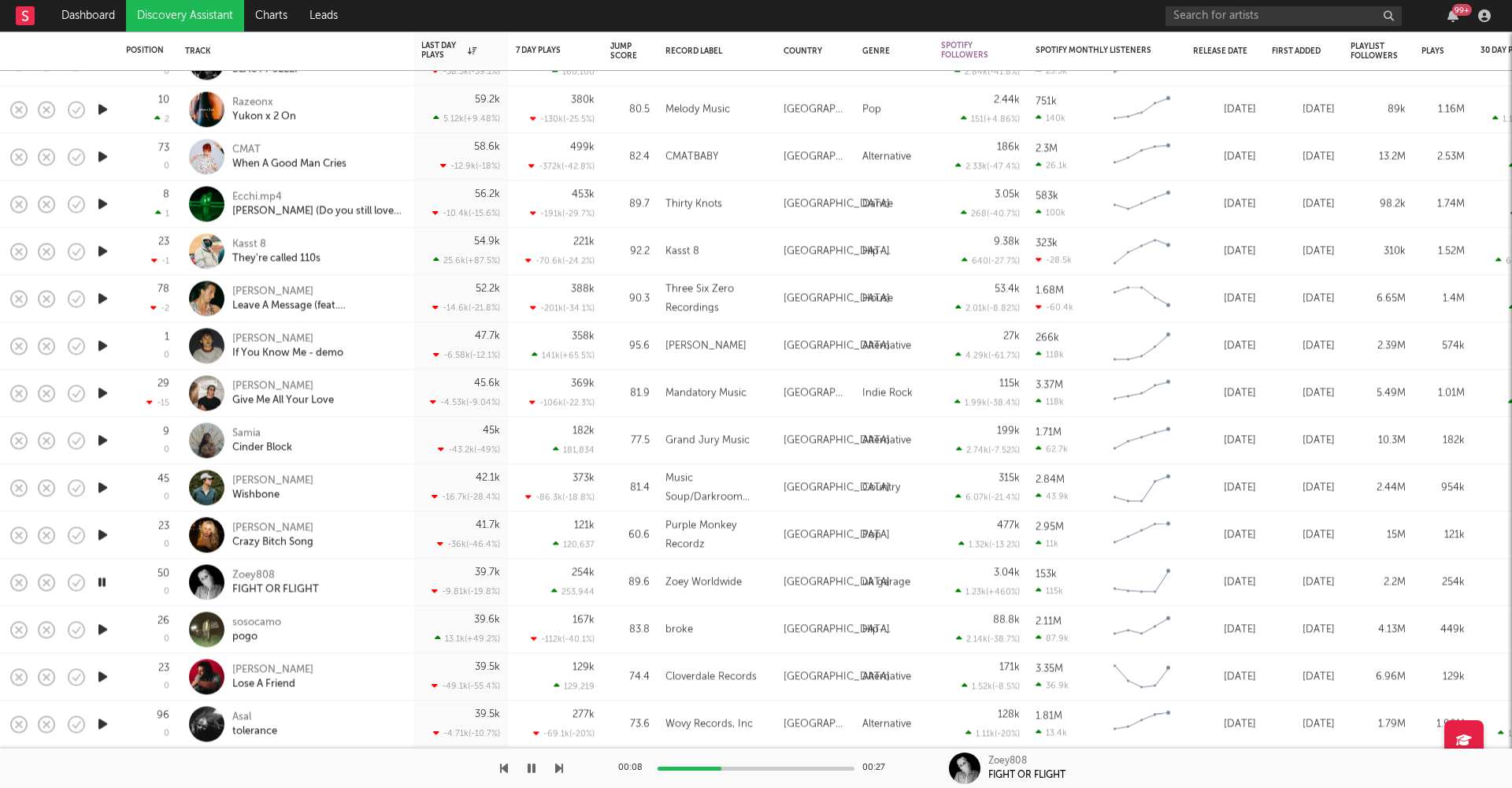
click at [791, 768] on div at bounding box center [756, 769] width 197 height 4
click at [105, 580] on icon "button" at bounding box center [102, 582] width 15 height 20
